Goal: Task Accomplishment & Management: Use online tool/utility

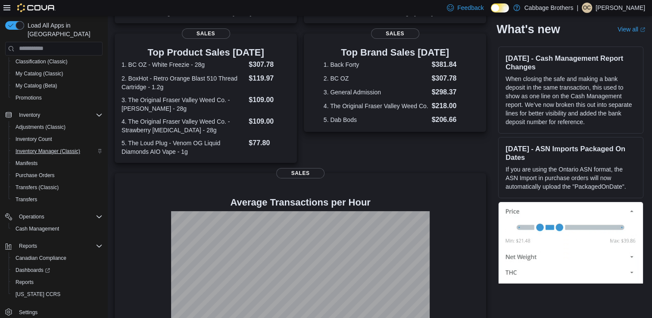
scroll to position [168, 0]
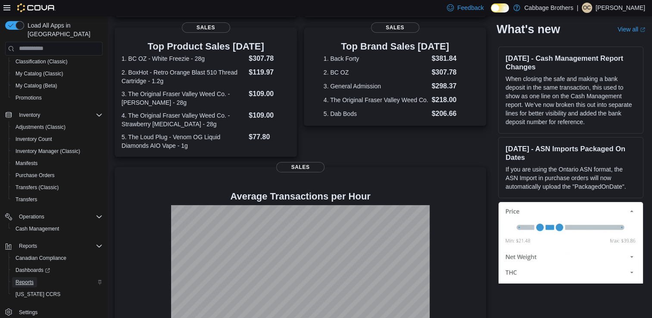
click at [27, 279] on span "Reports" at bounding box center [25, 282] width 18 height 7
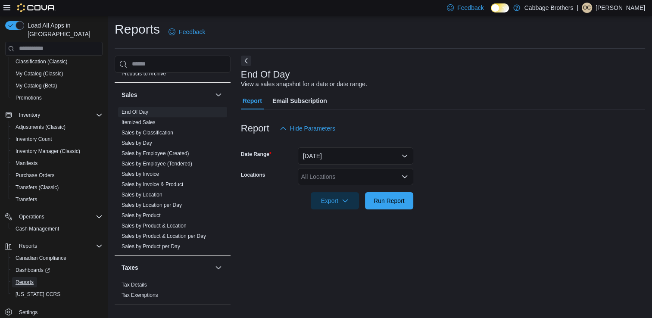
scroll to position [590, 0]
click at [148, 165] on link "Sales by Employee (Tendered)" at bounding box center [157, 165] width 71 height 6
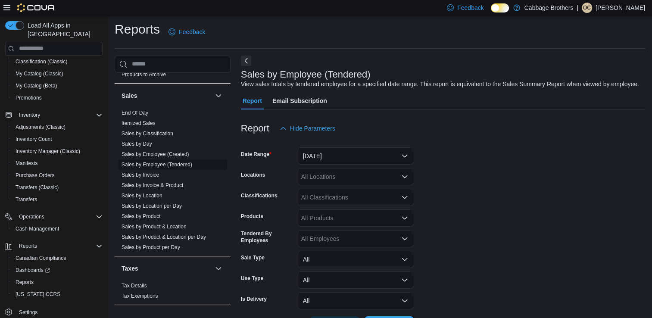
scroll to position [20, 0]
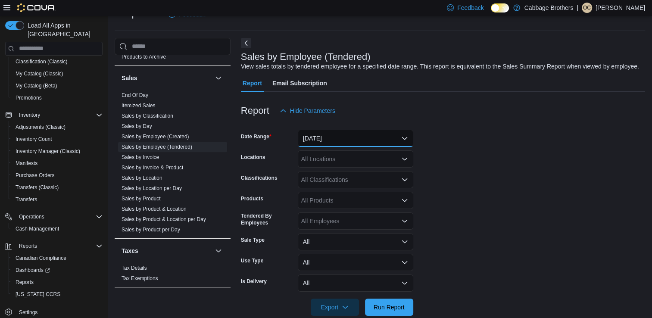
click at [350, 139] on button "[DATE]" at bounding box center [356, 138] width 116 height 17
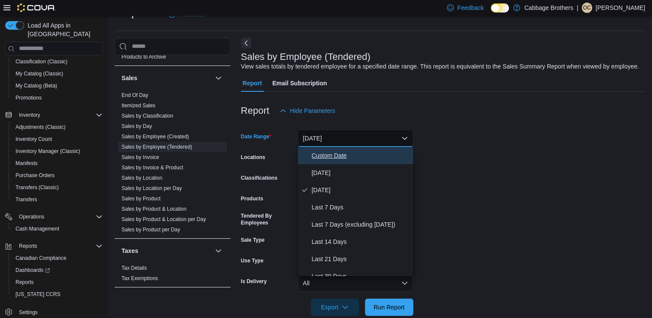
click at [339, 157] on span "Custom Date" at bounding box center [361, 155] width 98 height 10
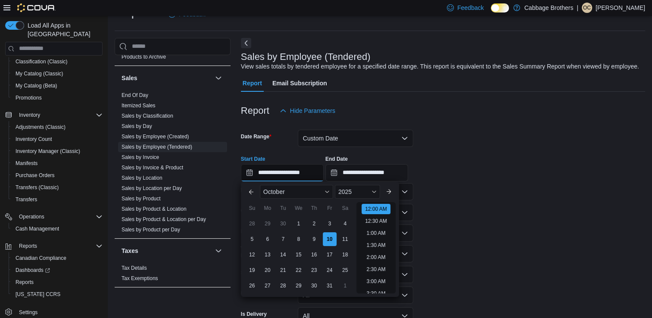
click at [289, 173] on input "**********" at bounding box center [282, 172] width 83 height 17
click at [296, 222] on div "1" at bounding box center [298, 223] width 15 height 15
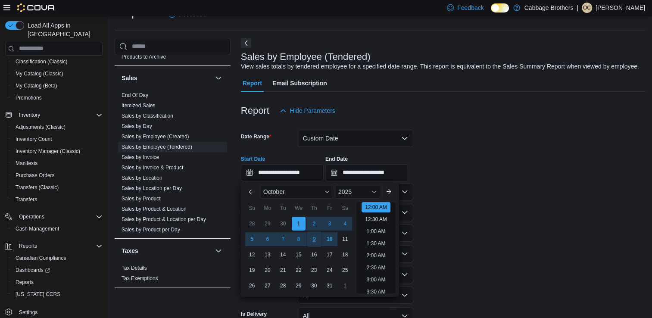
click at [317, 245] on div "9" at bounding box center [313, 238] width 15 height 15
click at [302, 222] on div "1" at bounding box center [298, 223] width 15 height 15
type input "**********"
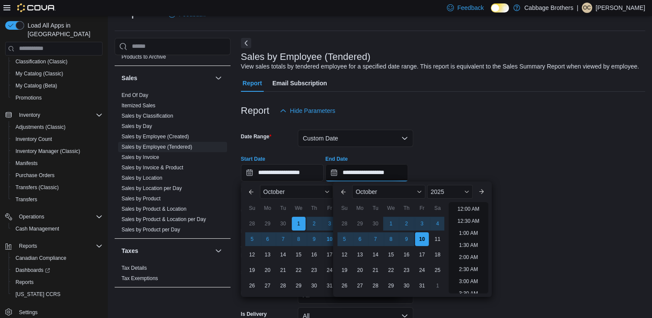
click at [362, 171] on input "**********" at bounding box center [366, 172] width 83 height 17
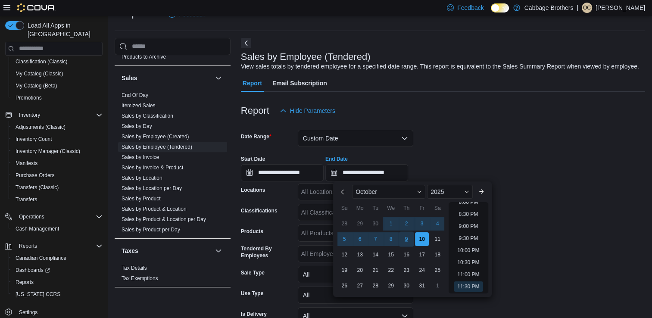
click at [406, 239] on div "9" at bounding box center [406, 238] width 15 height 15
type input "**********"
click at [454, 137] on form "**********" at bounding box center [443, 233] width 404 height 229
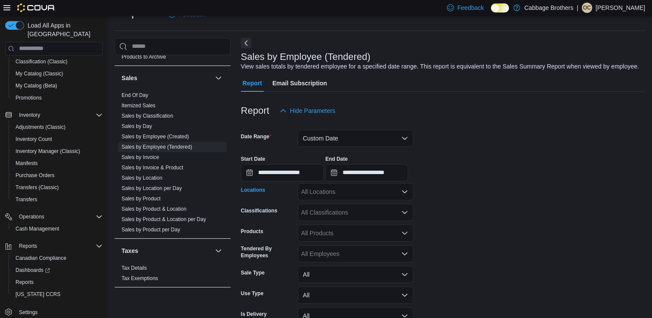
click at [314, 195] on div "All Locations" at bounding box center [356, 191] width 116 height 17
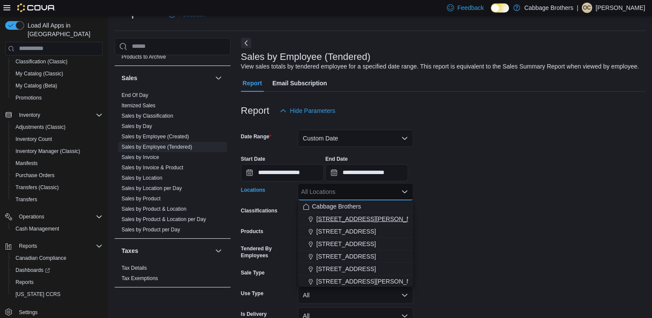
click at [334, 218] on span "[STREET_ADDRESS][PERSON_NAME]" at bounding box center [370, 219] width 109 height 9
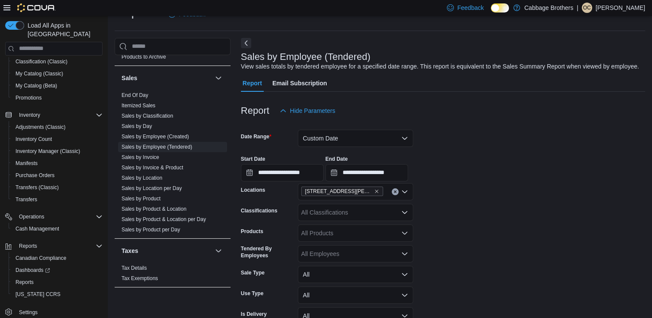
click at [491, 193] on form "**********" at bounding box center [443, 233] width 404 height 229
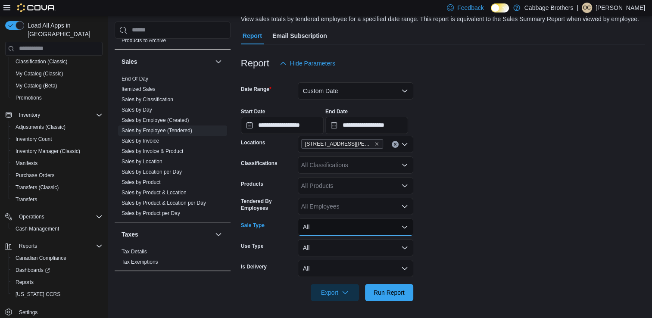
click at [356, 225] on button "All" at bounding box center [356, 227] width 116 height 17
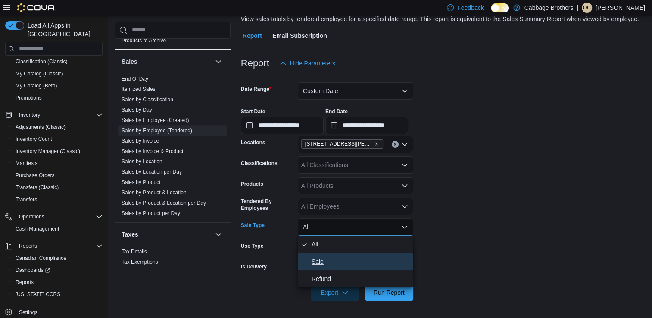
click at [316, 261] on span "Sale" at bounding box center [361, 261] width 98 height 10
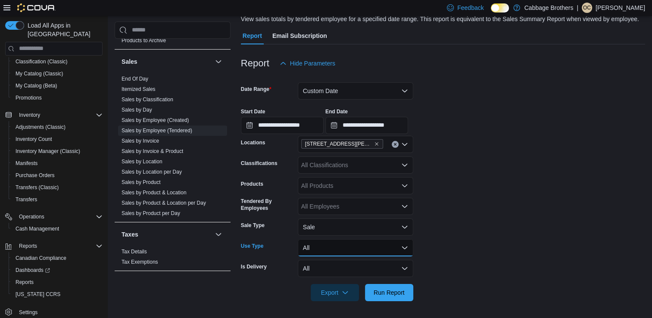
click at [336, 250] on button "All" at bounding box center [356, 247] width 116 height 17
click at [401, 294] on span "Run Report" at bounding box center [389, 292] width 31 height 9
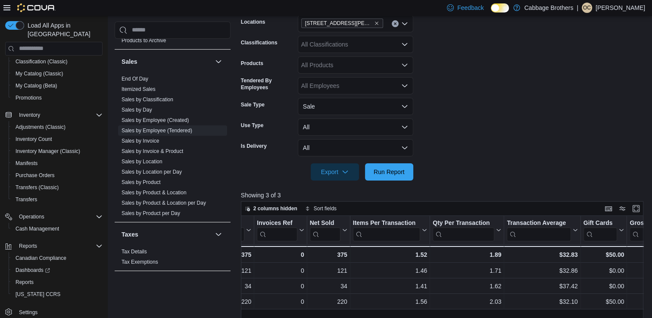
scroll to position [175, 0]
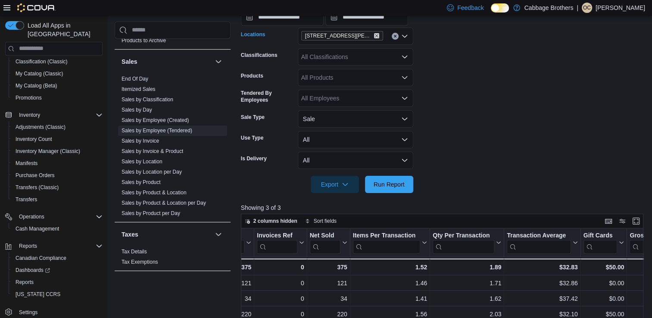
click at [374, 33] on icon "Remove 192 Locke St S from selection in this group" at bounding box center [376, 35] width 5 height 5
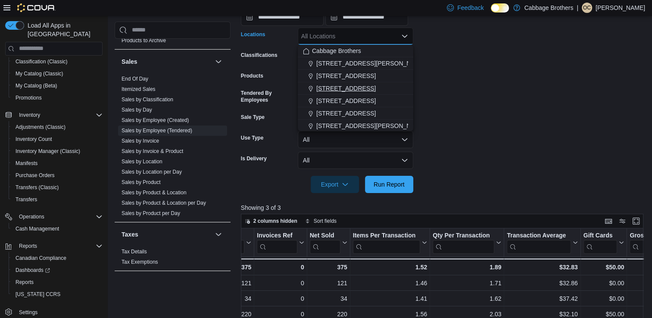
click at [334, 87] on span "[STREET_ADDRESS]" at bounding box center [345, 88] width 59 height 9
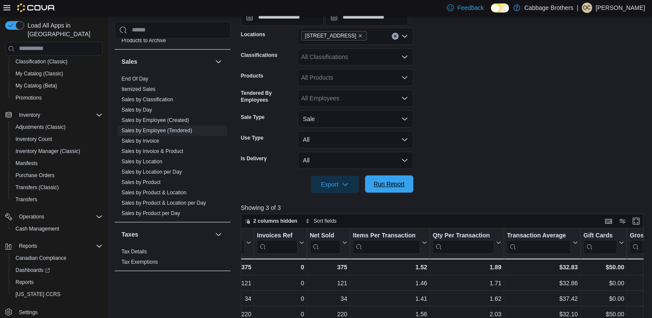
click at [382, 180] on span "Run Report" at bounding box center [389, 184] width 31 height 9
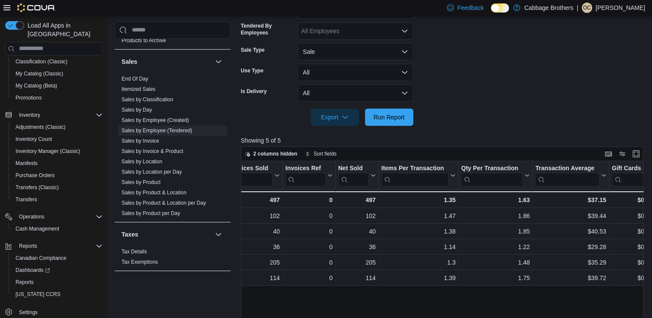
scroll to position [133, 0]
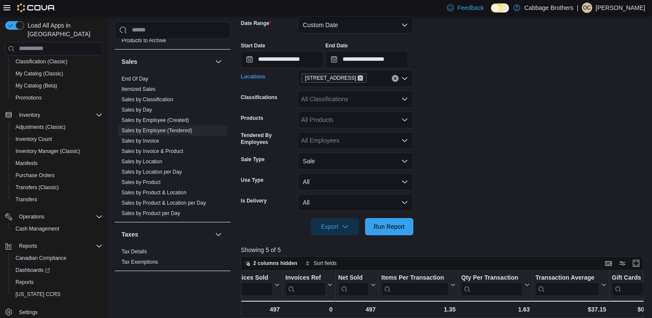
click at [358, 77] on icon "Remove 483 Hwy #8 from selection in this group" at bounding box center [360, 77] width 5 height 5
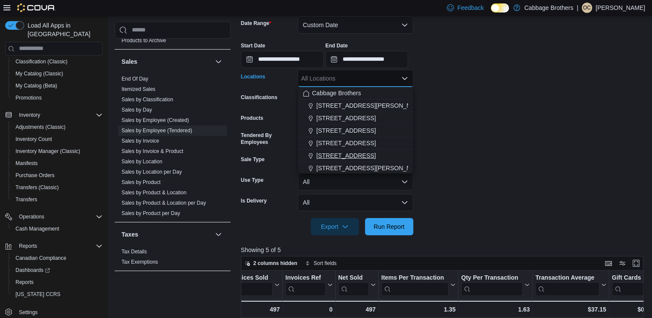
click at [333, 156] on span "[STREET_ADDRESS]" at bounding box center [345, 155] width 59 height 9
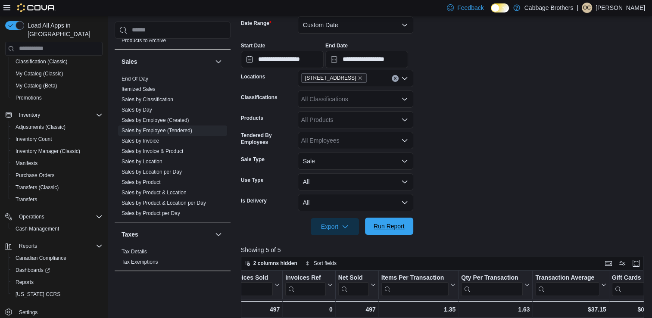
click at [405, 222] on span "Run Report" at bounding box center [389, 226] width 38 height 17
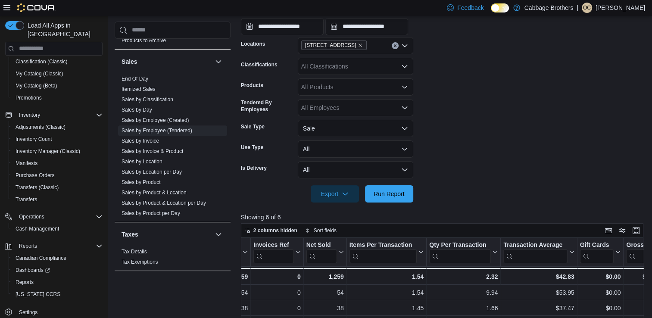
scroll to position [163, 0]
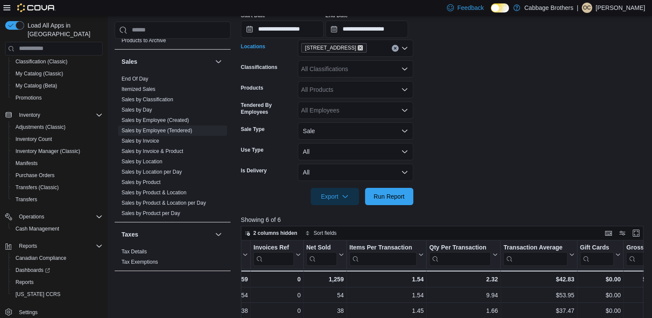
click at [358, 50] on icon "Remove 57 Cootes Drive from selection in this group" at bounding box center [360, 47] width 5 height 5
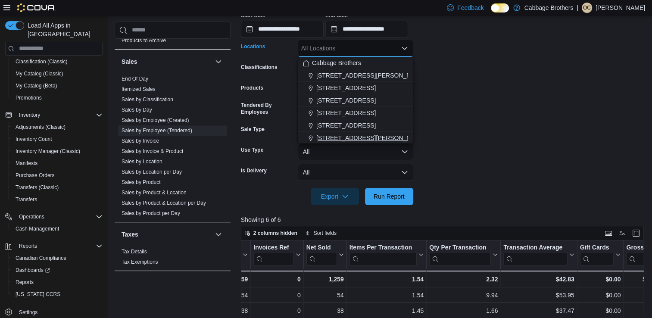
click at [330, 137] on span "[STREET_ADDRESS][PERSON_NAME]" at bounding box center [370, 138] width 109 height 9
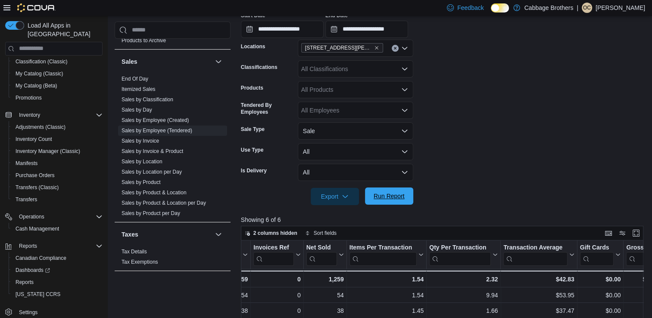
click at [393, 190] on span "Run Report" at bounding box center [389, 195] width 38 height 17
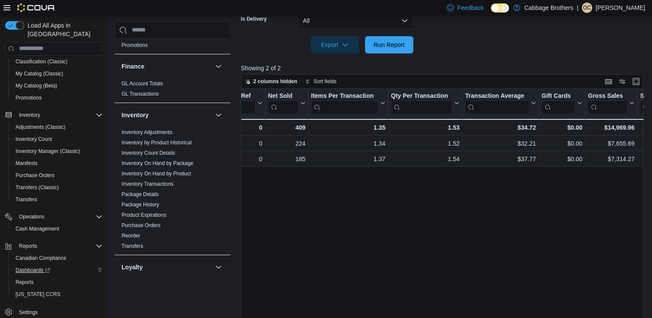
scroll to position [316, 0]
click at [24, 279] on span "Reports" at bounding box center [25, 282] width 18 height 7
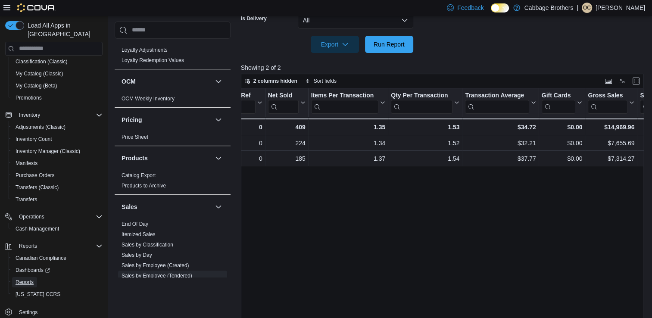
scroll to position [446, 0]
click at [140, 221] on link "End Of Day" at bounding box center [135, 223] width 27 height 6
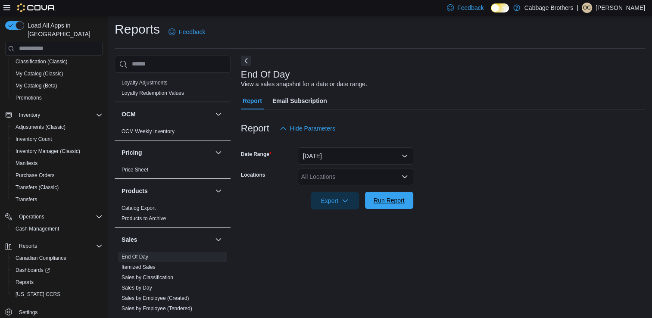
click at [381, 204] on span "Run Report" at bounding box center [389, 200] width 31 height 9
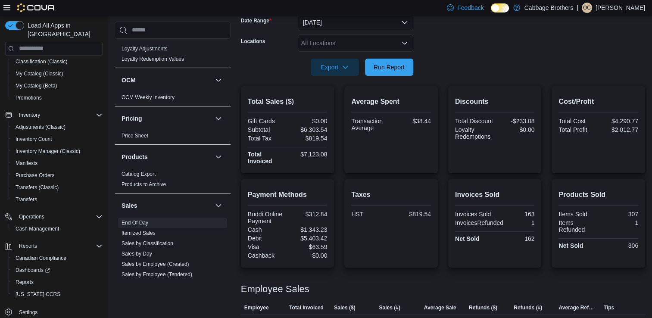
scroll to position [126, 0]
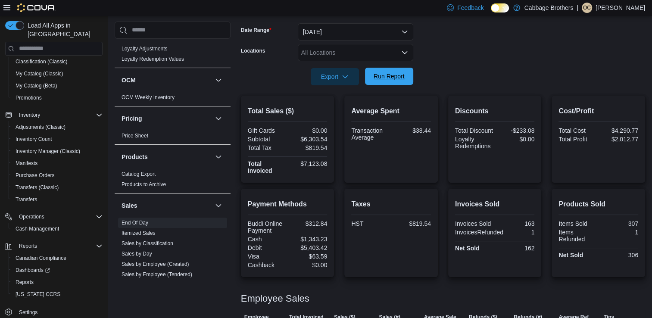
click at [405, 79] on span "Run Report" at bounding box center [389, 76] width 38 height 17
click at [390, 84] on div "Export Run Report" at bounding box center [327, 76] width 172 height 17
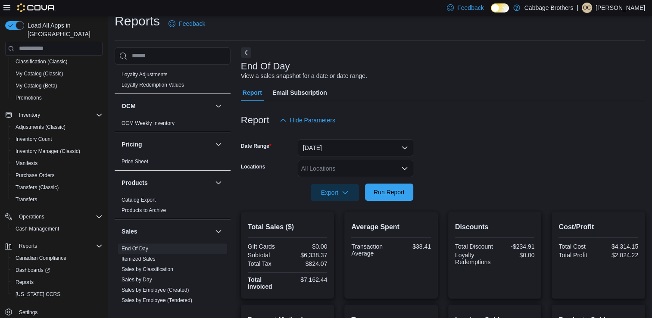
scroll to position [10, 0]
click at [385, 192] on span "Run Report" at bounding box center [389, 192] width 31 height 9
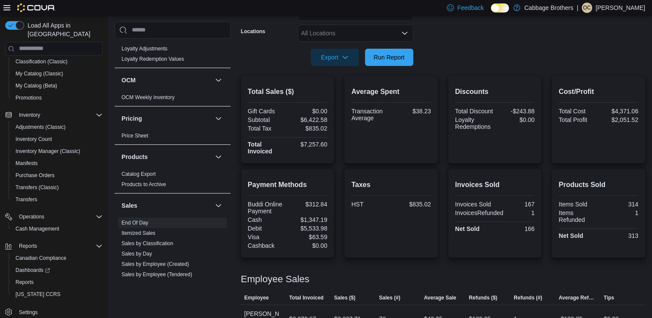
scroll to position [143, 0]
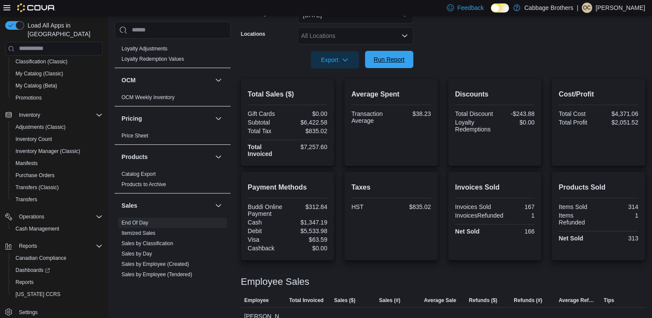
click at [381, 60] on span "Run Report" at bounding box center [389, 59] width 31 height 9
click at [397, 62] on span "Run Report" at bounding box center [389, 59] width 31 height 9
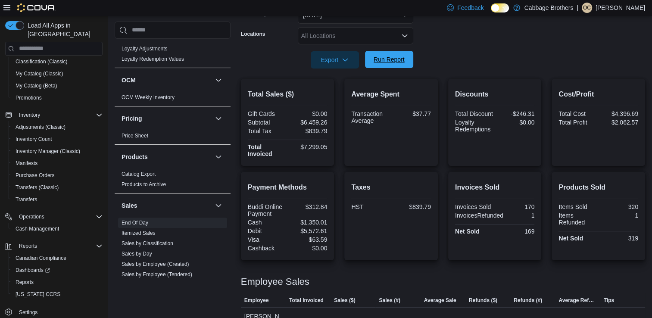
click at [408, 66] on span "Run Report" at bounding box center [389, 59] width 38 height 17
click at [397, 52] on span "Run Report" at bounding box center [389, 59] width 38 height 17
